Goal: Transaction & Acquisition: Download file/media

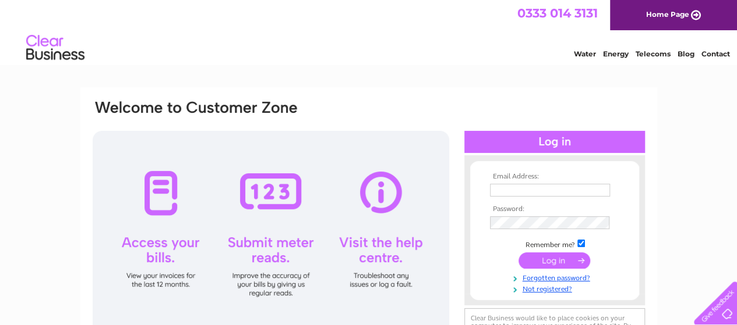
type input "[EMAIL_ADDRESS][DOMAIN_NAME]"
click at [547, 261] on input "submit" at bounding box center [554, 261] width 72 height 16
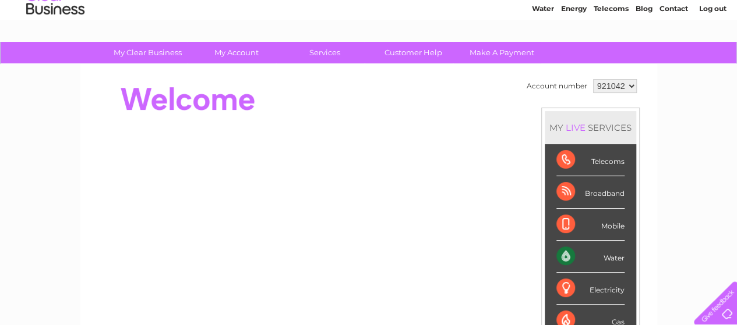
scroll to position [28, 0]
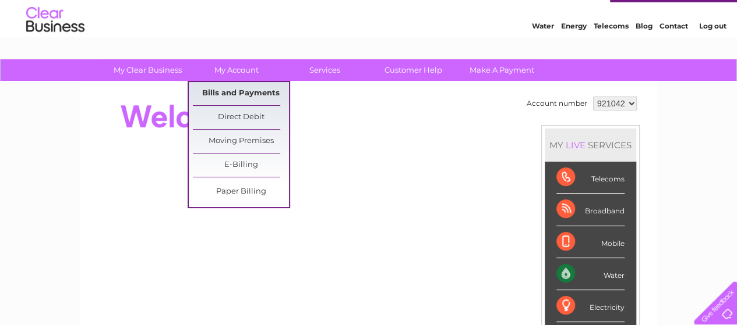
click at [214, 89] on link "Bills and Payments" at bounding box center [241, 93] width 96 height 23
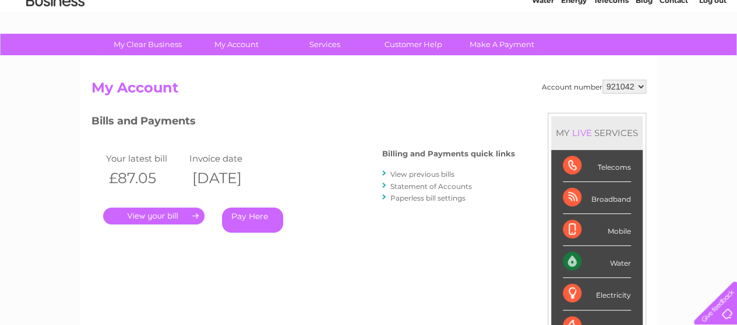
scroll to position [56, 0]
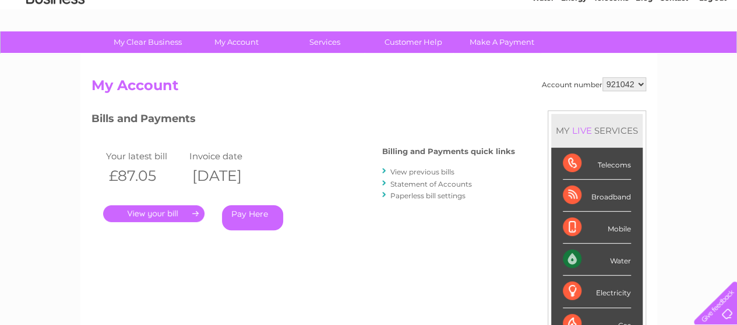
click at [148, 207] on link "." at bounding box center [153, 214] width 101 height 17
click at [431, 170] on link "View previous bills" at bounding box center [422, 172] width 64 height 9
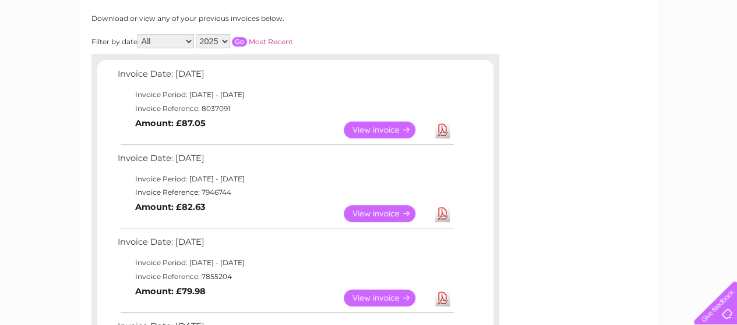
scroll to position [154, 0]
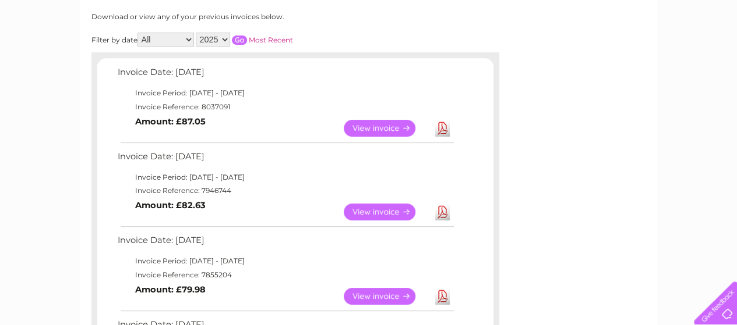
click at [444, 131] on link "Download" at bounding box center [442, 128] width 15 height 17
click at [446, 215] on link "Download" at bounding box center [442, 212] width 15 height 17
click at [443, 297] on link "Download" at bounding box center [442, 296] width 15 height 17
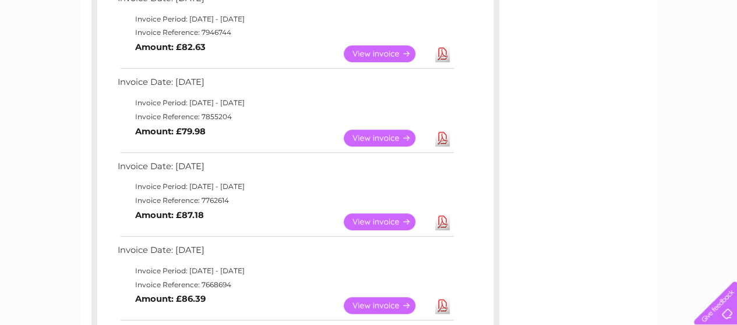
scroll to position [324, 0]
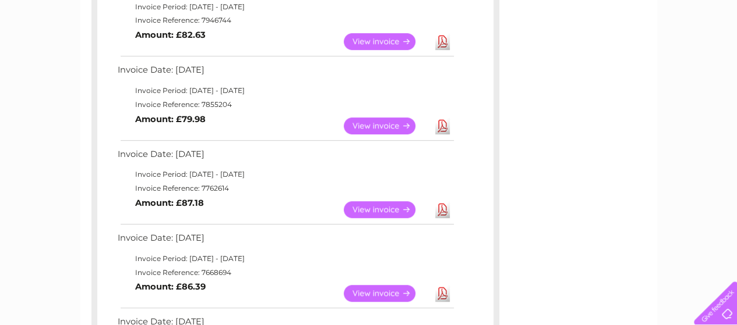
click at [444, 215] on link "Download" at bounding box center [442, 209] width 15 height 17
click at [611, 265] on div "Account number 921042 Previous Invoices Download or view any of your previous i…" at bounding box center [368, 245] width 576 height 919
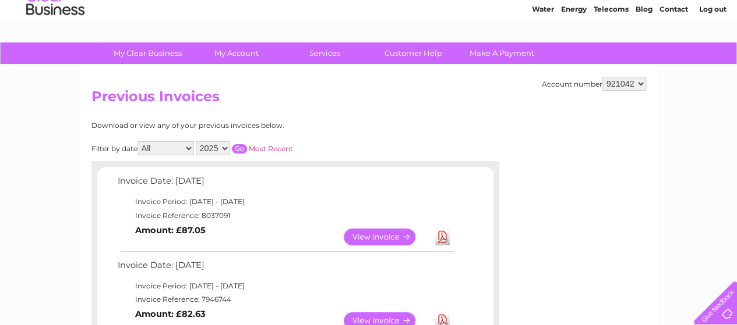
scroll to position [0, 0]
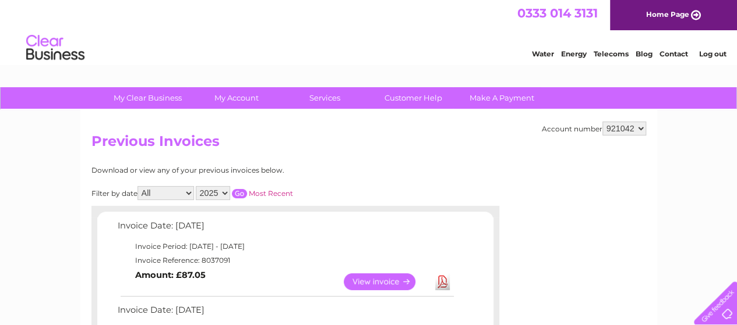
drag, startPoint x: 744, startPoint y: 148, endPoint x: 727, endPoint y: 45, distance: 104.9
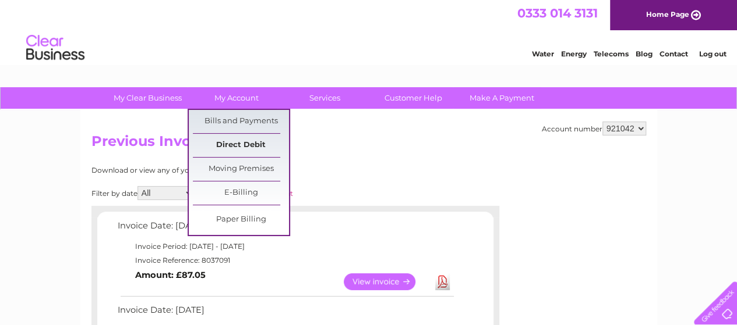
click at [231, 144] on link "Direct Debit" at bounding box center [241, 145] width 96 height 23
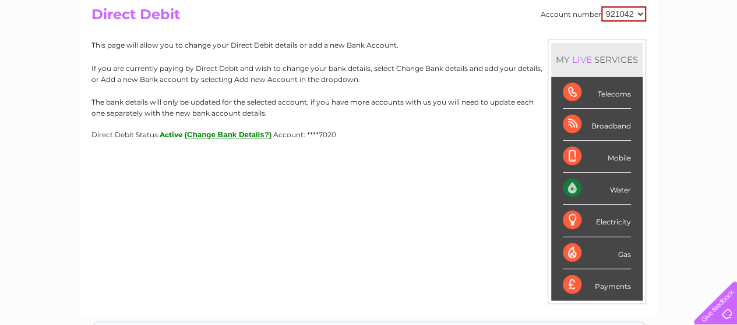
scroll to position [132, 0]
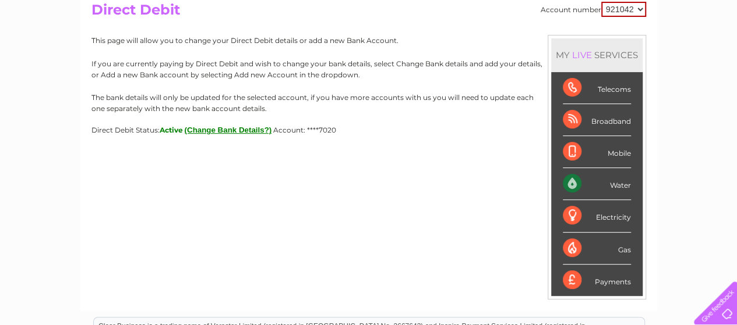
click at [617, 180] on div "Water" at bounding box center [596, 184] width 68 height 32
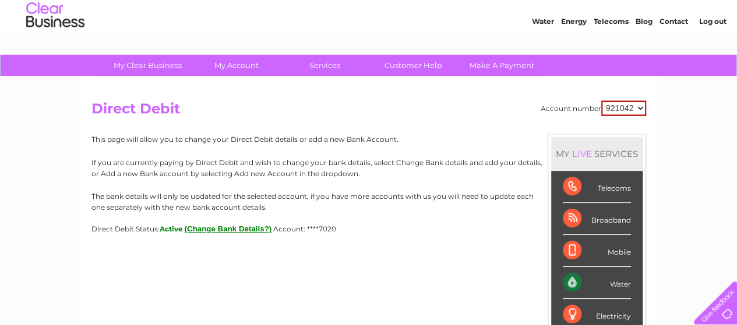
scroll to position [0, 0]
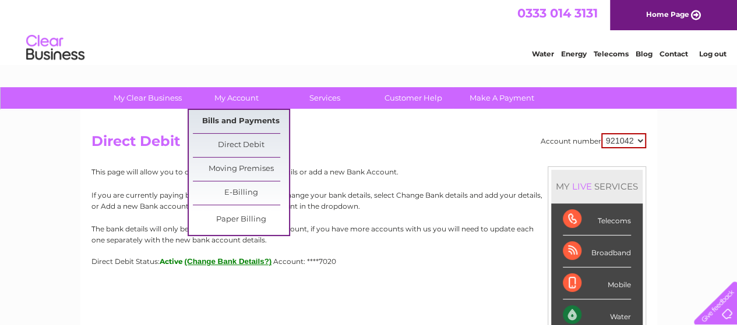
click at [232, 116] on link "Bills and Payments" at bounding box center [241, 121] width 96 height 23
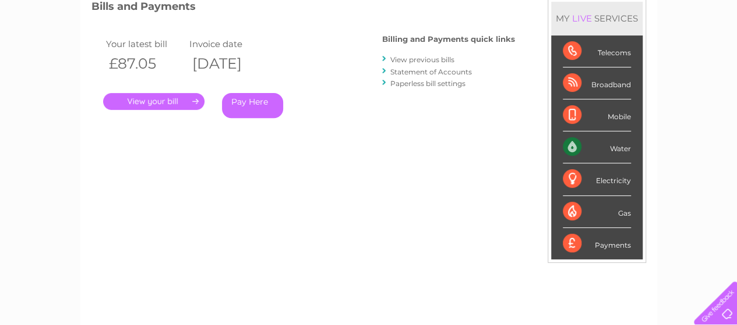
scroll to position [171, 0]
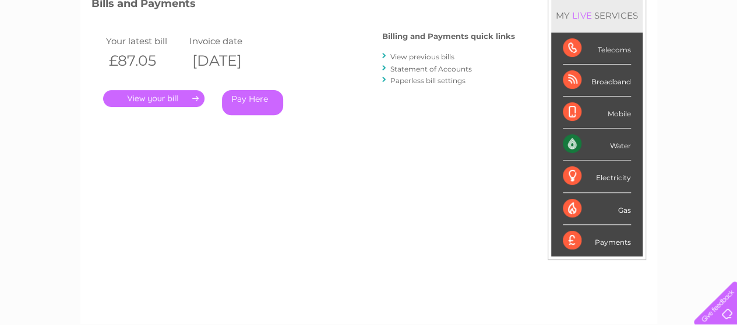
click at [456, 72] on link "Statement of Accounts" at bounding box center [431, 69] width 82 height 9
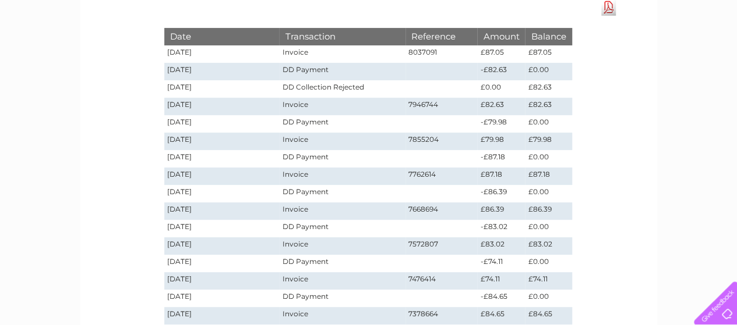
scroll to position [154, 0]
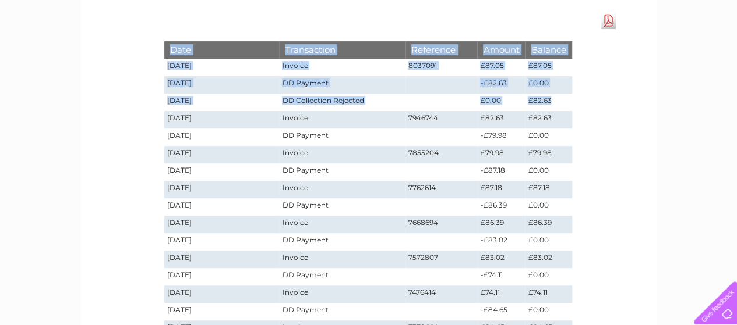
drag, startPoint x: 552, startPoint y: 102, endPoint x: 147, endPoint y: 107, distance: 405.3
click at [147, 107] on div "Date Transaction Reference Amount Balance [DATE] Invoice 8037091 £87.05 £87.05 …" at bounding box center [368, 219] width 466 height 414
click at [217, 98] on td "[DATE]" at bounding box center [221, 102] width 115 height 17
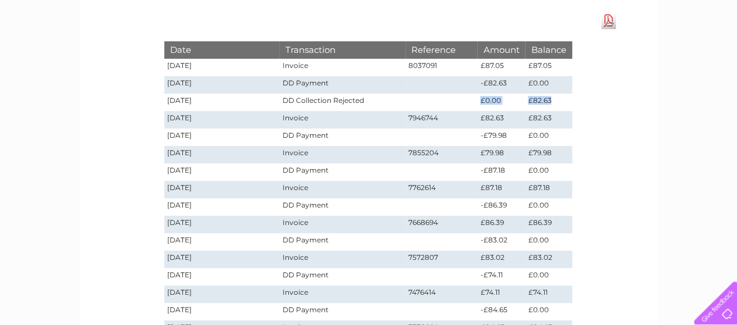
drag, startPoint x: 558, startPoint y: 99, endPoint x: 476, endPoint y: 102, distance: 82.1
click at [476, 102] on tr "[DATE] DD Collection Rejected £0.00 £82.63" at bounding box center [368, 102] width 408 height 17
click at [442, 101] on td at bounding box center [441, 102] width 72 height 17
